Goal: Find specific page/section: Find specific page/section

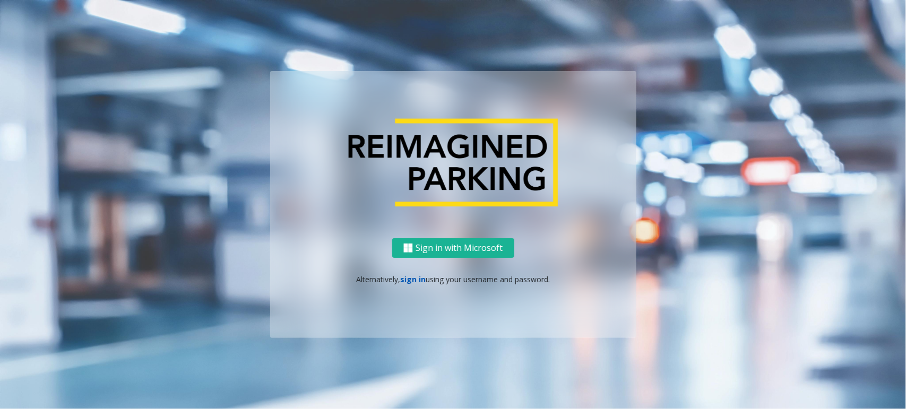
click at [410, 280] on link "sign in" at bounding box center [412, 280] width 25 height 10
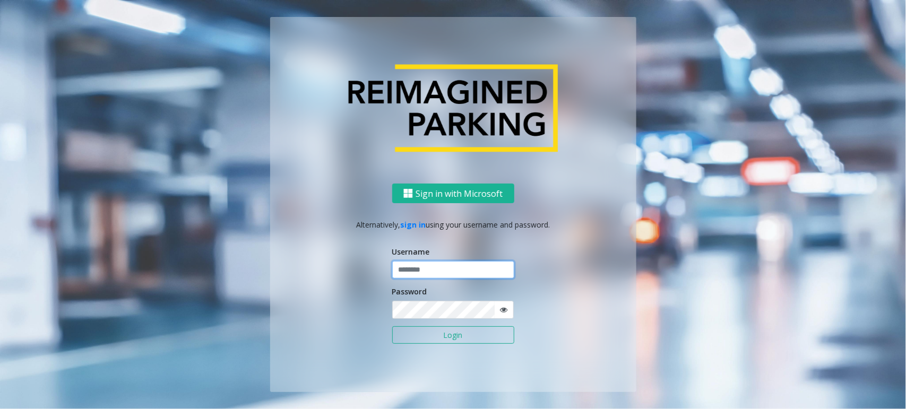
click at [413, 269] on input "text" at bounding box center [453, 270] width 122 height 18
type input "*"
type input "*******"
click button "Login" at bounding box center [453, 336] width 122 height 18
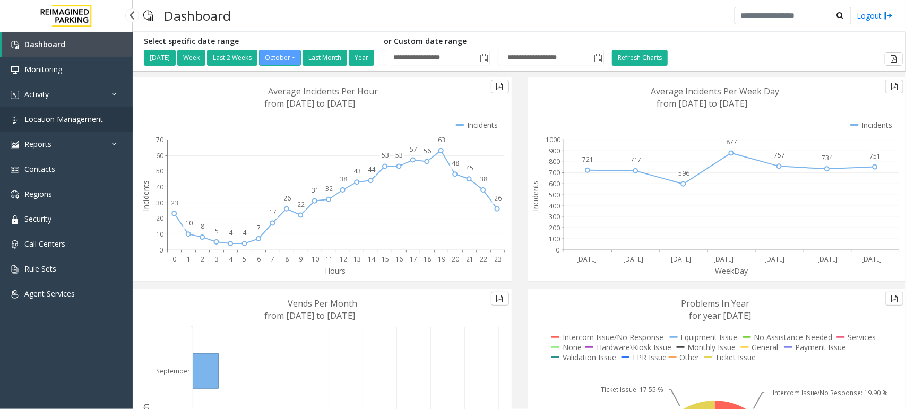
click at [72, 116] on span "Location Management" at bounding box center [63, 119] width 79 height 10
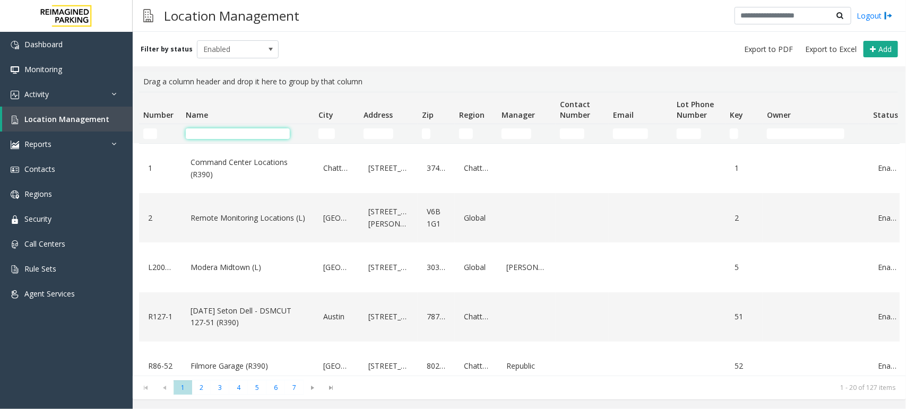
click at [249, 132] on input "Name Filter" at bounding box center [238, 134] width 104 height 11
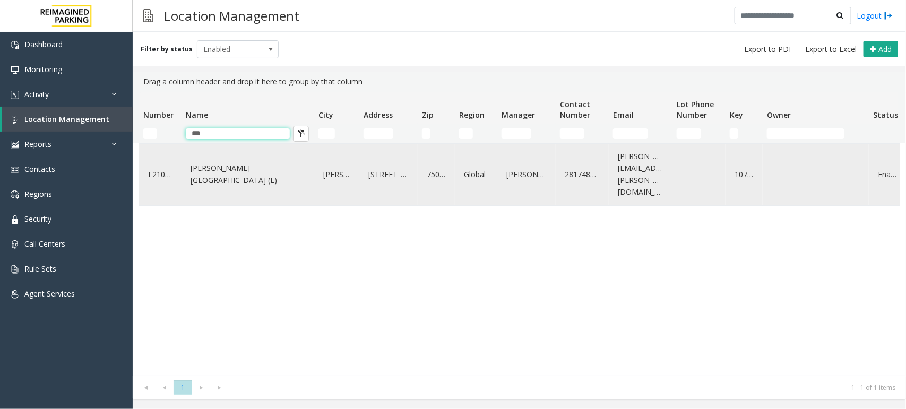
type input "***"
click at [238, 173] on link "[PERSON_NAME][GEOGRAPHIC_DATA] (L)" at bounding box center [248, 174] width 120 height 29
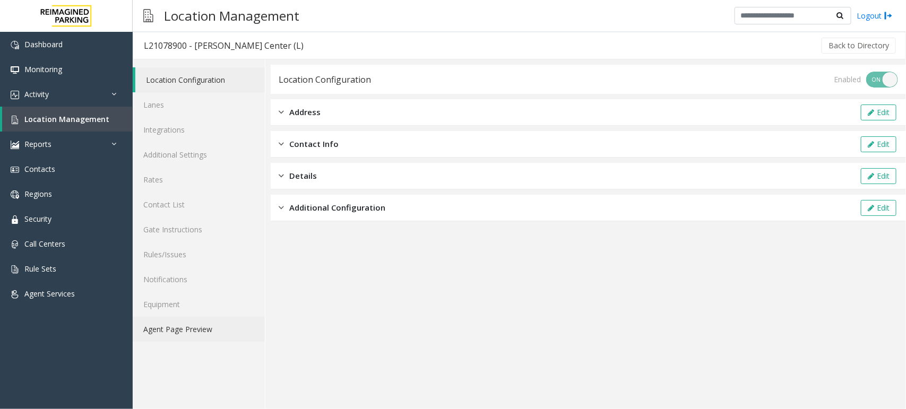
click at [201, 332] on link "Agent Page Preview" at bounding box center [199, 329] width 132 height 25
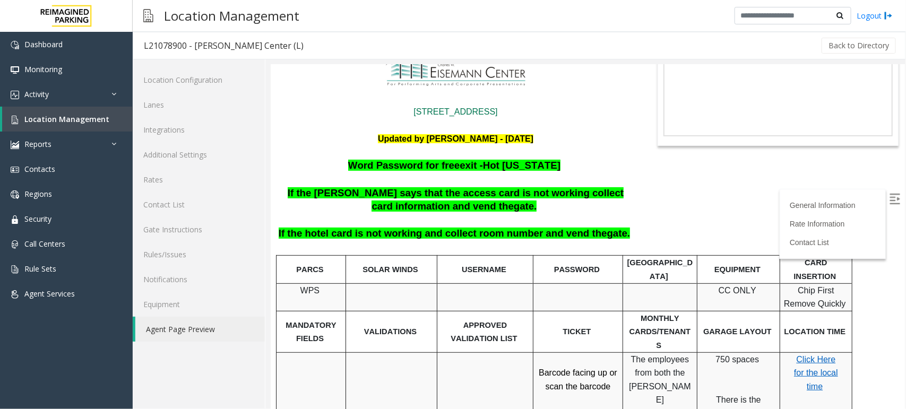
scroll to position [199, 0]
